Goal: Task Accomplishment & Management: Use online tool/utility

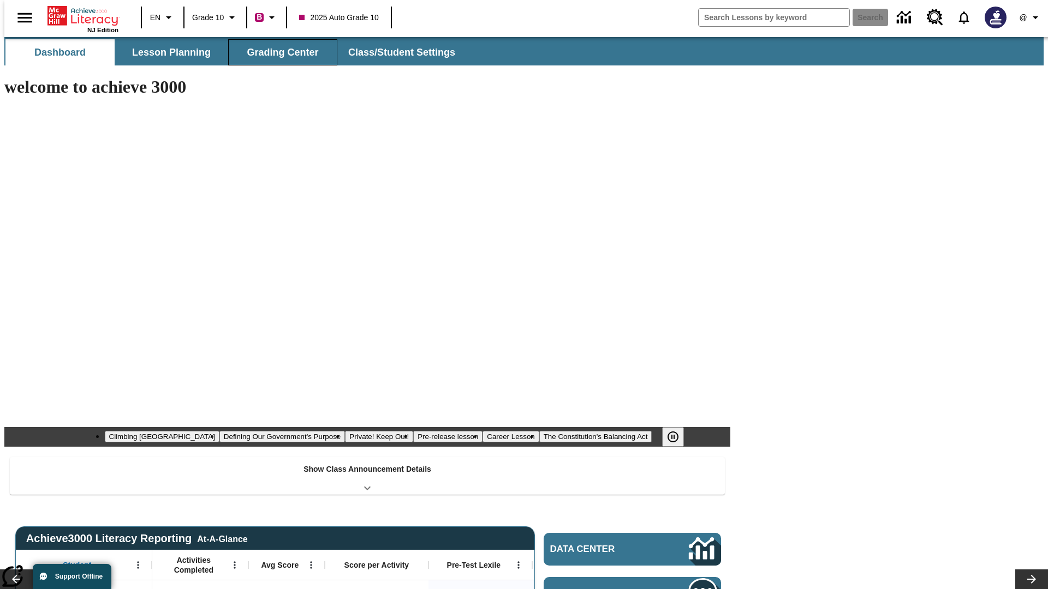
click at [278, 52] on span "Grading Center" at bounding box center [283, 52] width 72 height 13
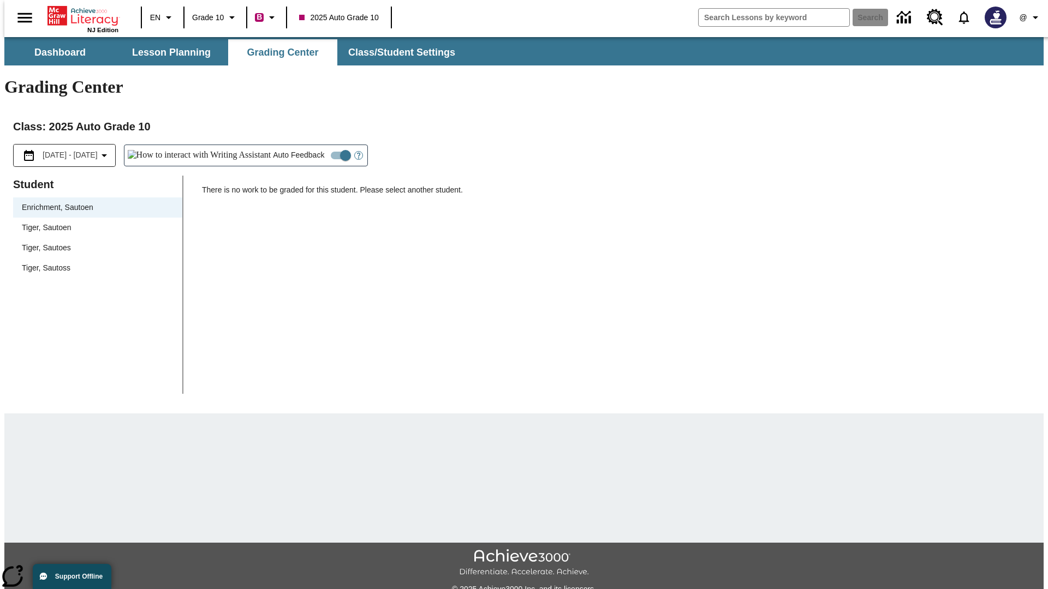
click at [94, 222] on div "Tiger, Sautoen" at bounding box center [98, 227] width 152 height 11
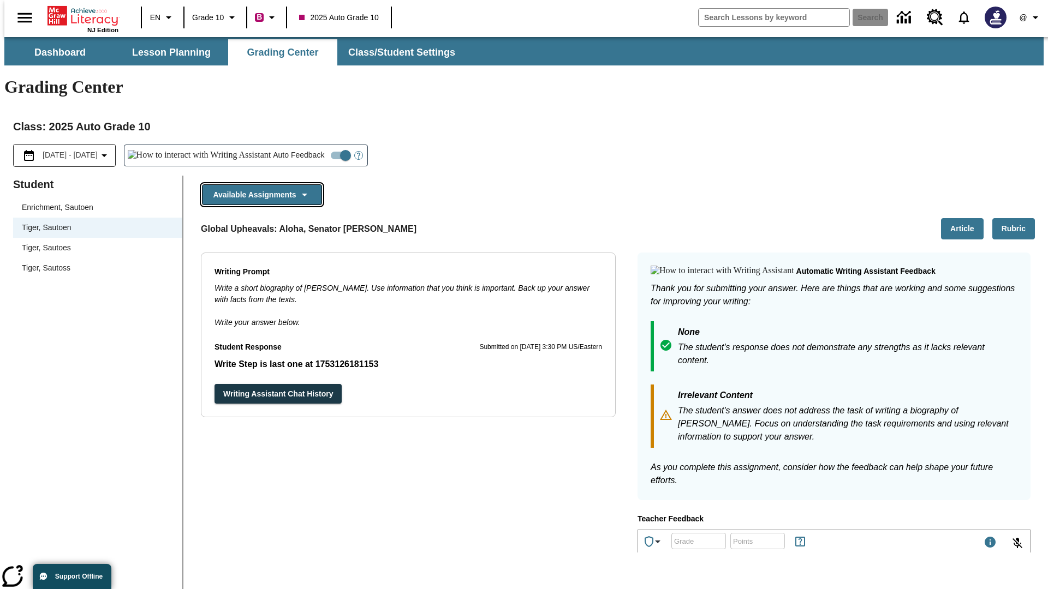
click at [259, 184] on button "Available Assignments" at bounding box center [262, 194] width 120 height 21
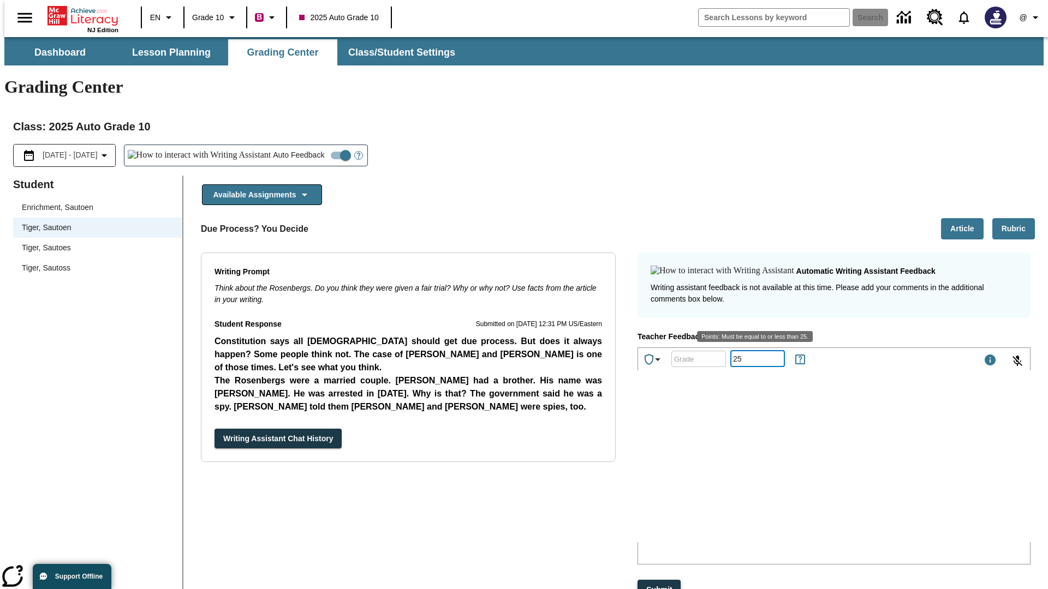
type input "25"
click at [660, 580] on button "Submit" at bounding box center [659, 590] width 43 height 20
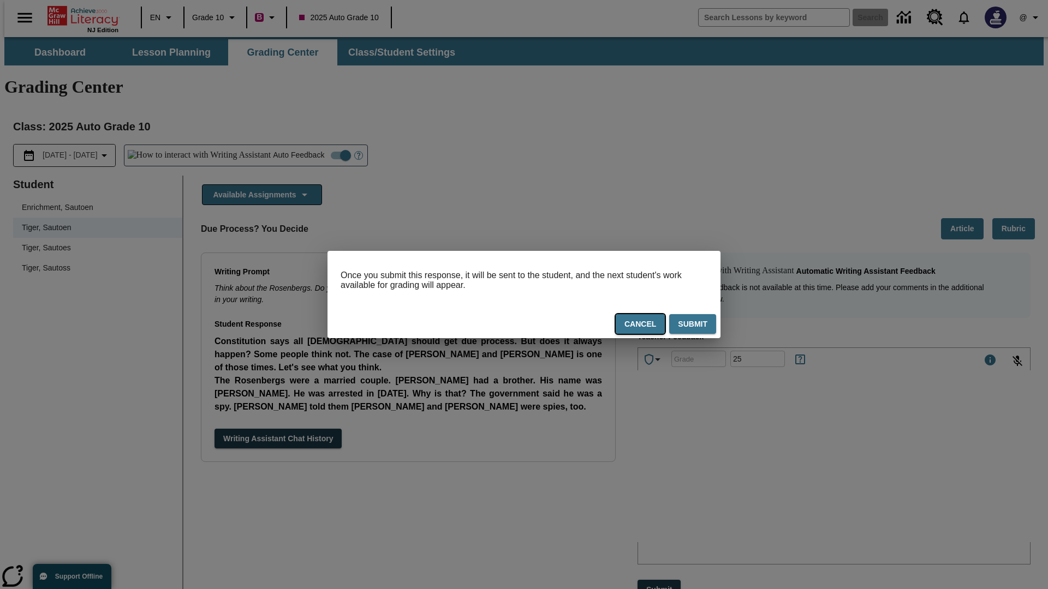
click at [641, 326] on button "Cancel" at bounding box center [640, 324] width 49 height 20
